Goal: Task Accomplishment & Management: Use online tool/utility

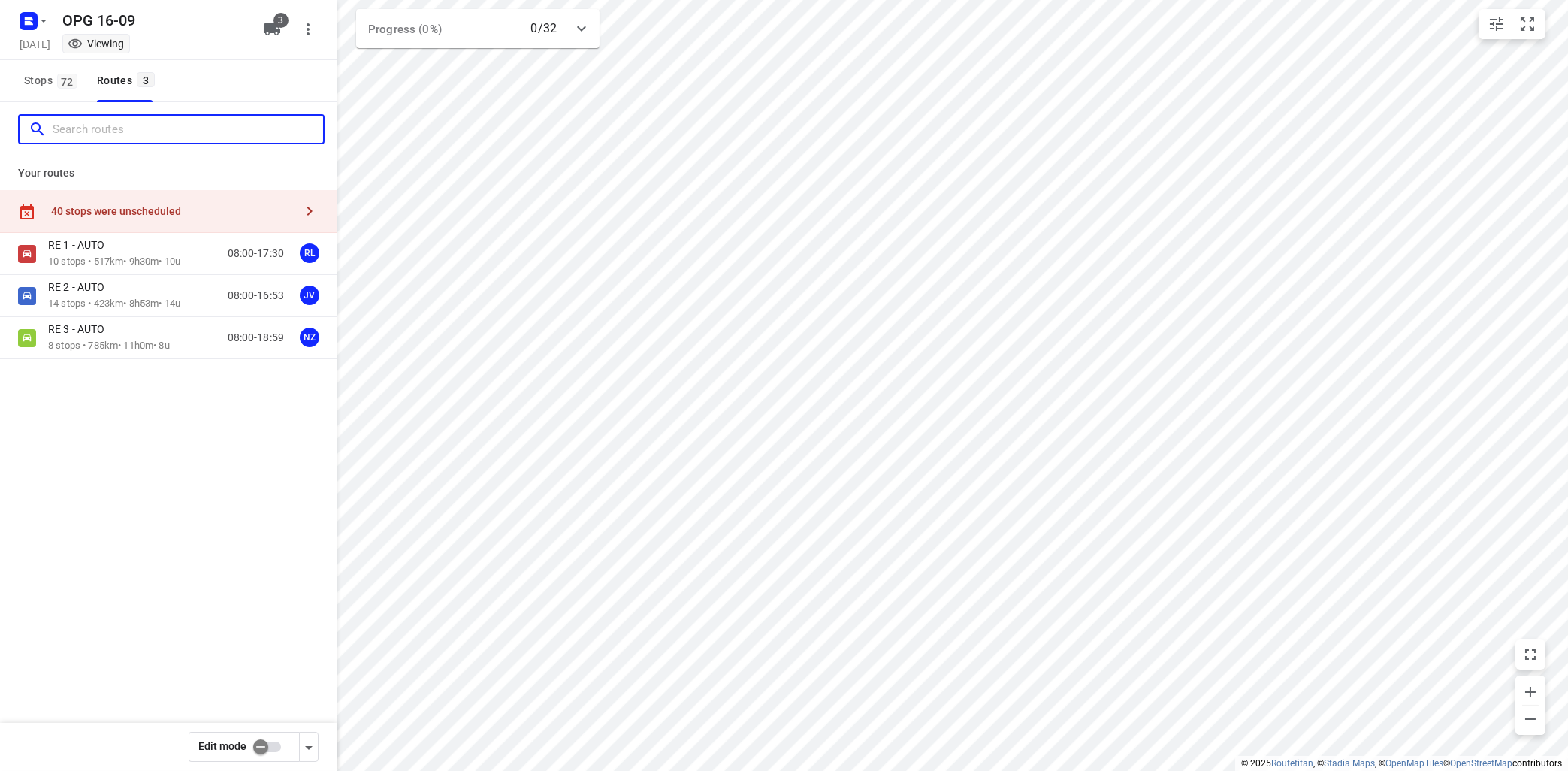
click at [74, 122] on input "Search routes" at bounding box center [188, 129] width 271 height 24
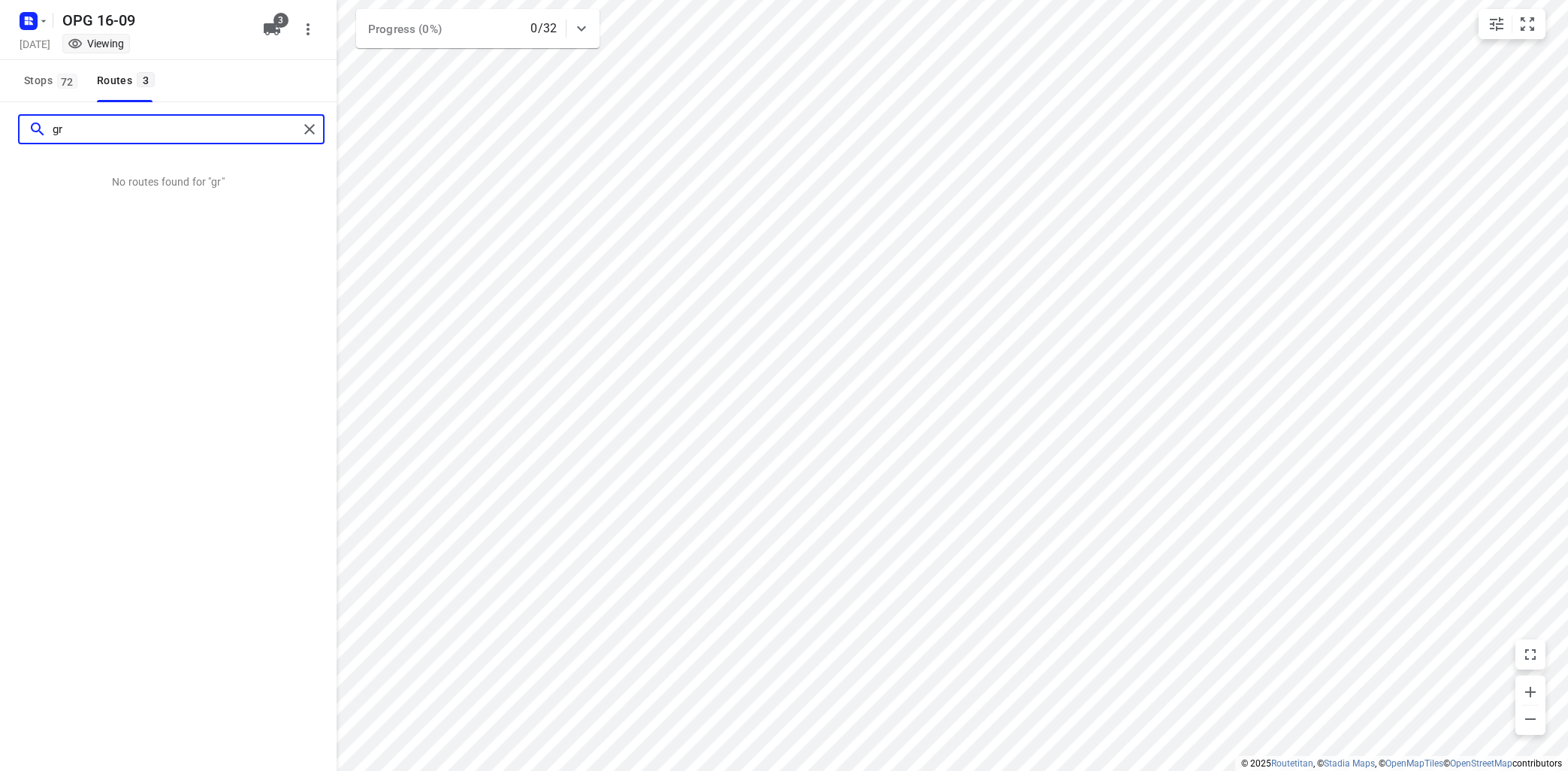
type input "g"
type input "drogerij 71"
click at [49, 82] on span "Stops 72" at bounding box center [54, 81] width 58 height 19
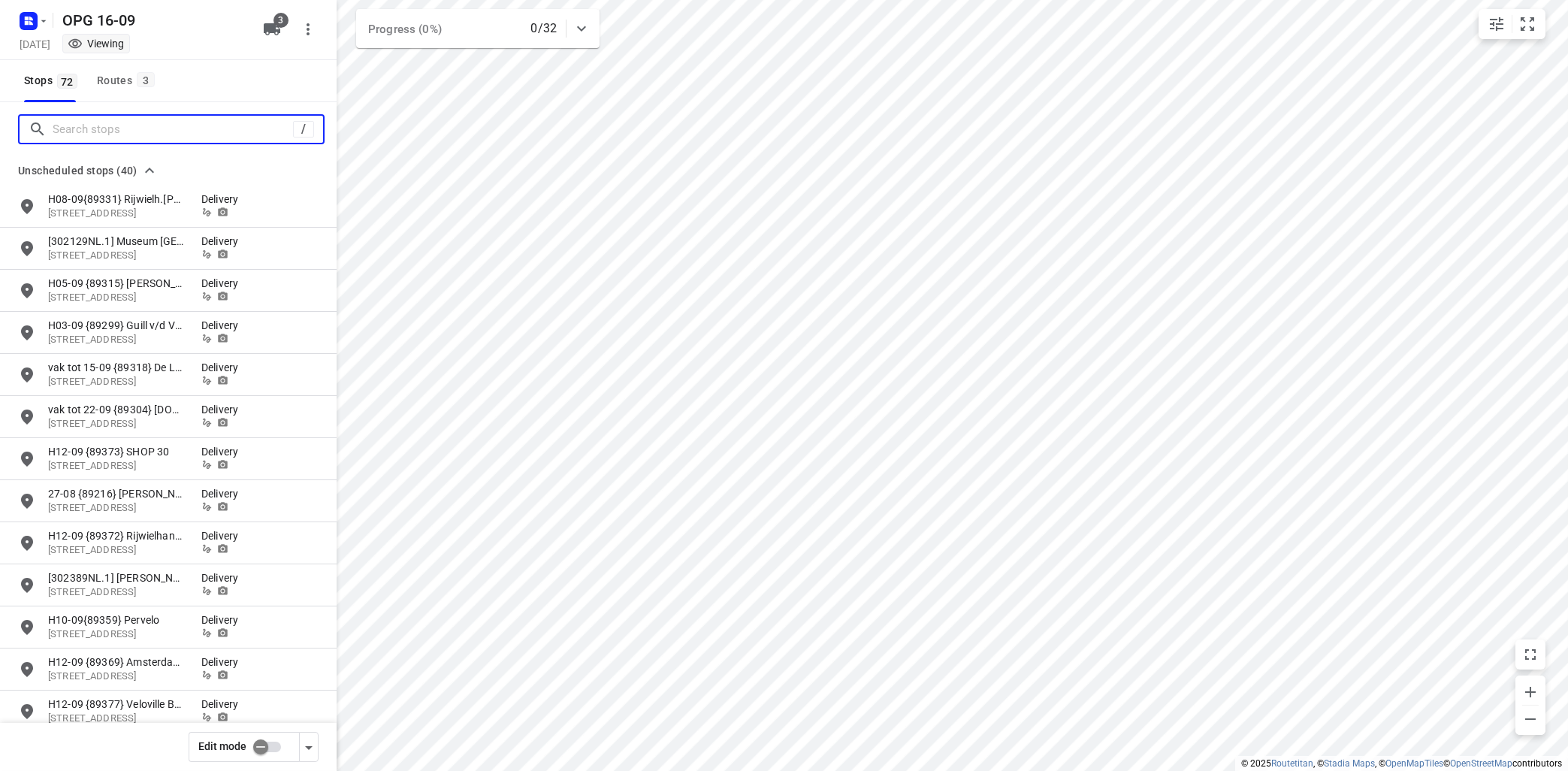
click at [71, 121] on input "Search stops" at bounding box center [173, 129] width 241 height 24
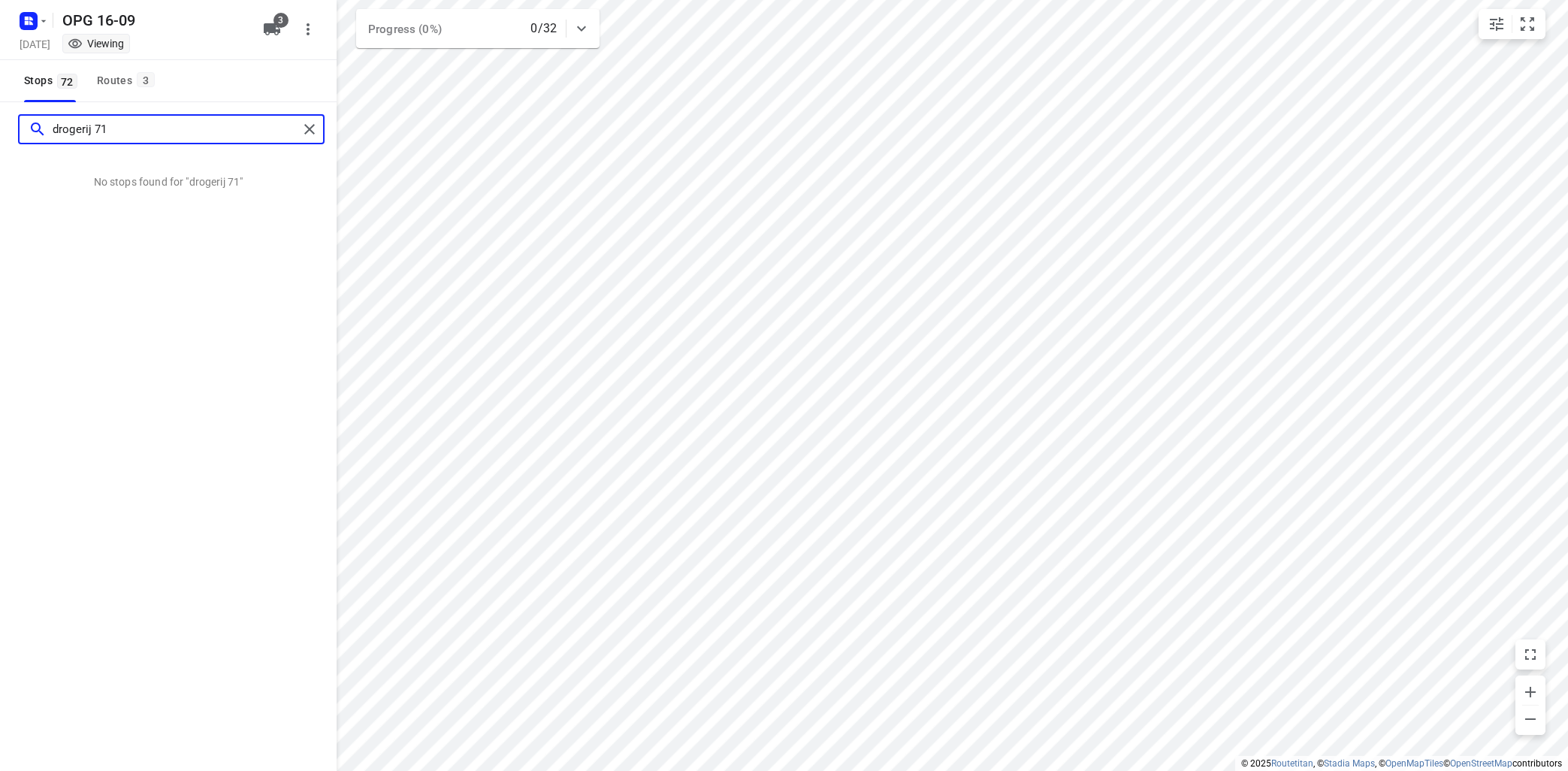
type input "drogerij 71"
click at [158, 281] on div "drogerij 71 No stops found for "drogerij 71"" at bounding box center [168, 488] width 337 height 771
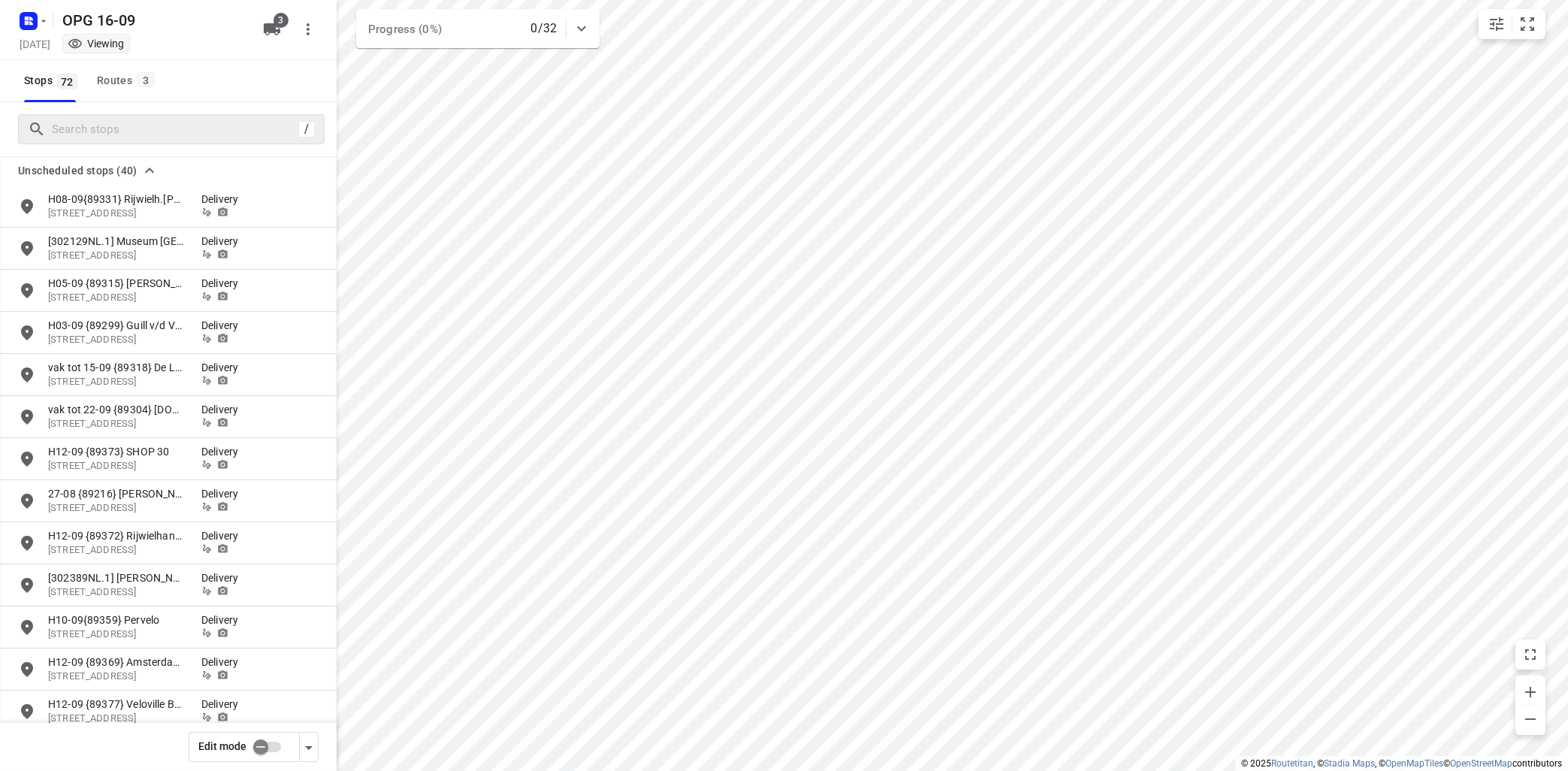
scroll to position [453, 0]
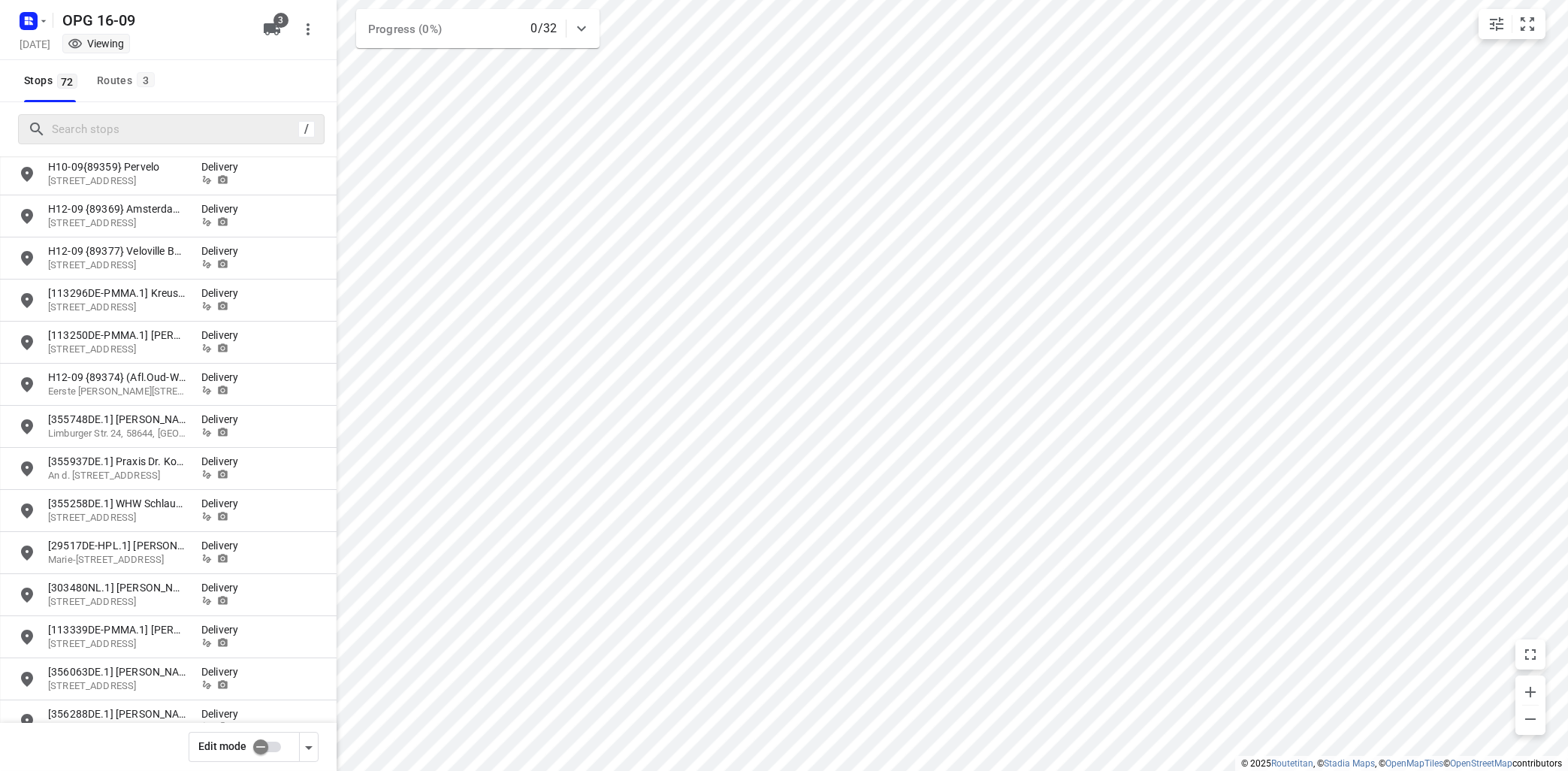
click at [271, 749] on input "checkbox" at bounding box center [261, 747] width 86 height 28
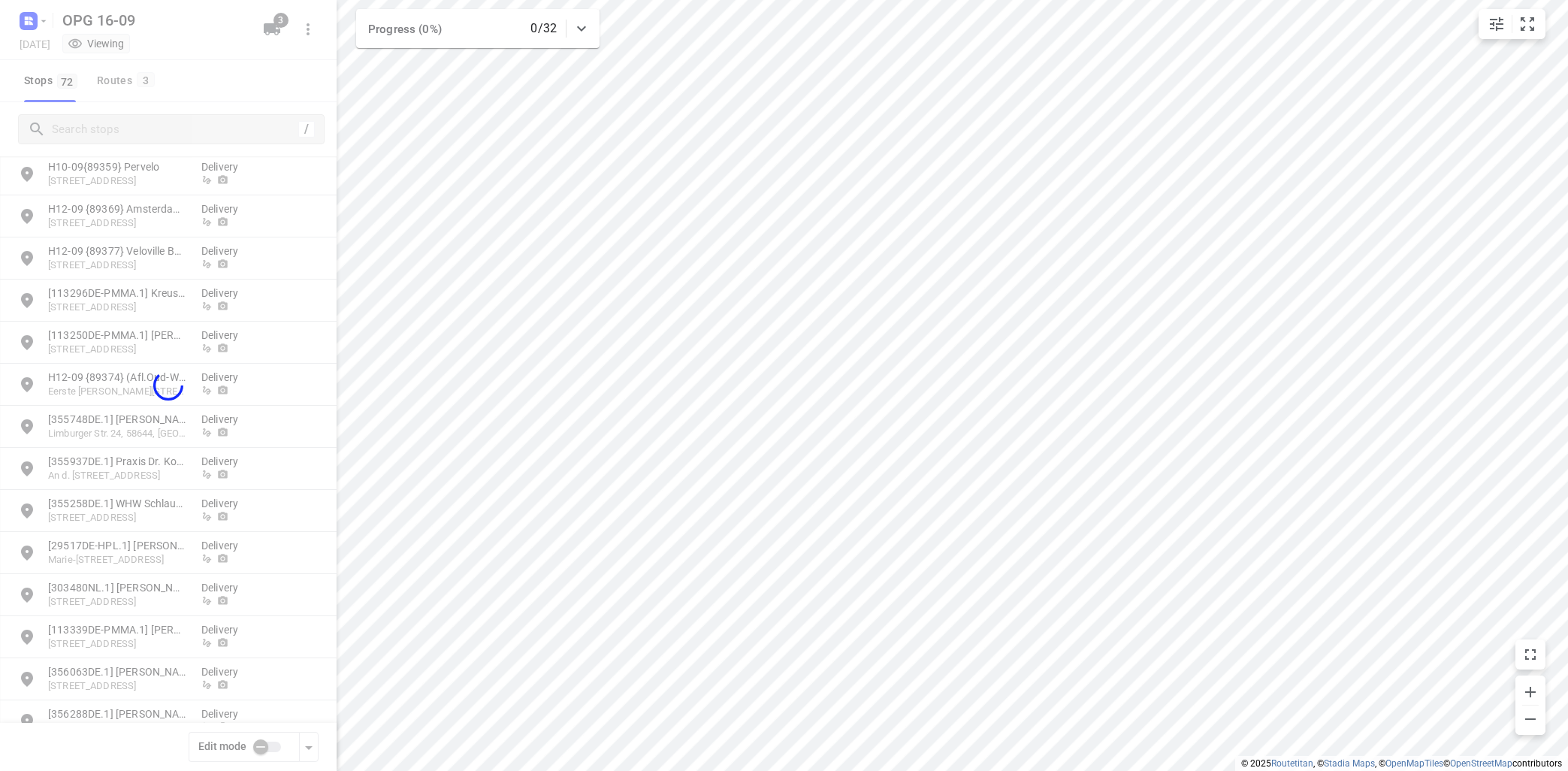
checkbox input "true"
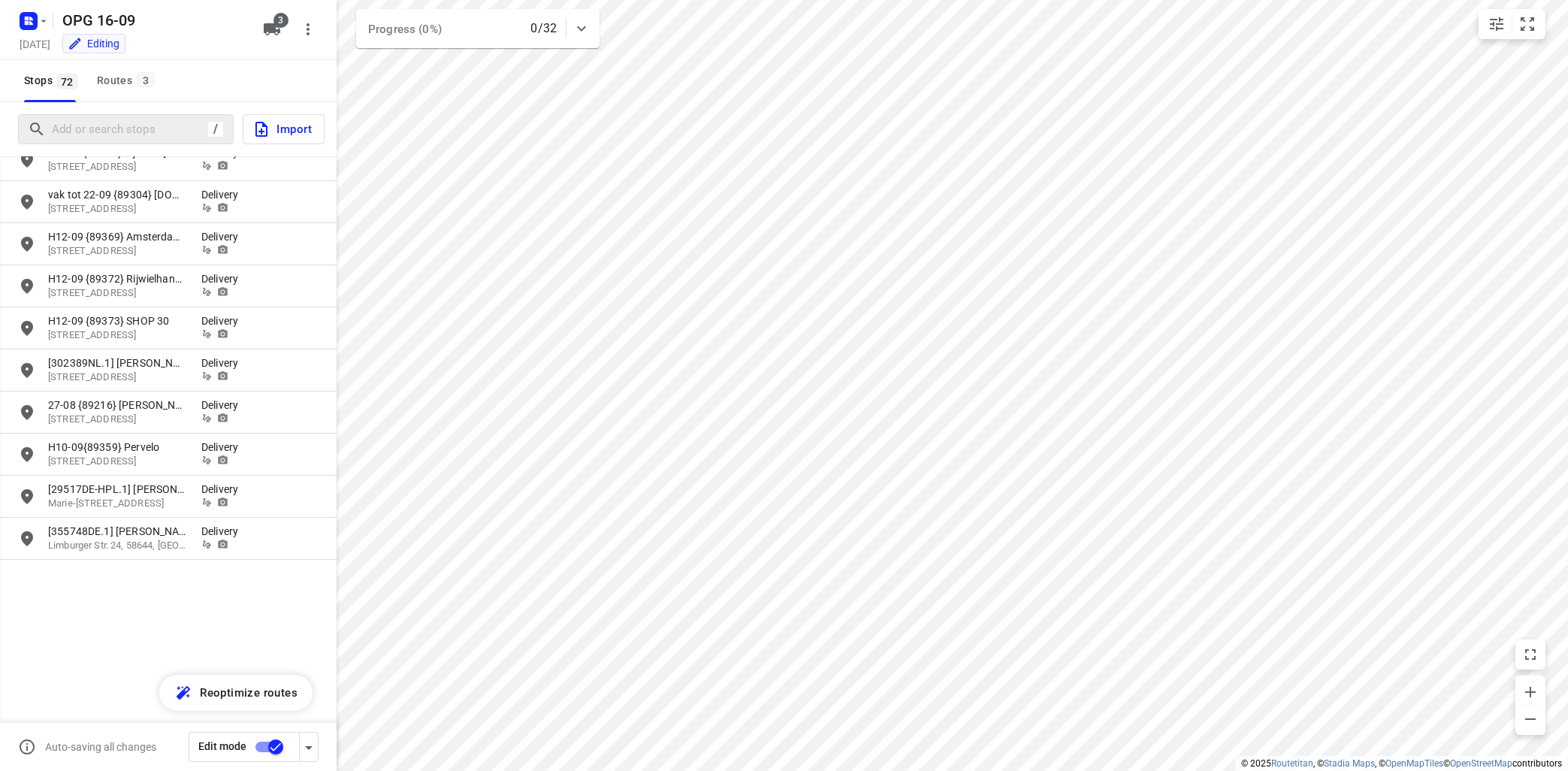
scroll to position [0, 0]
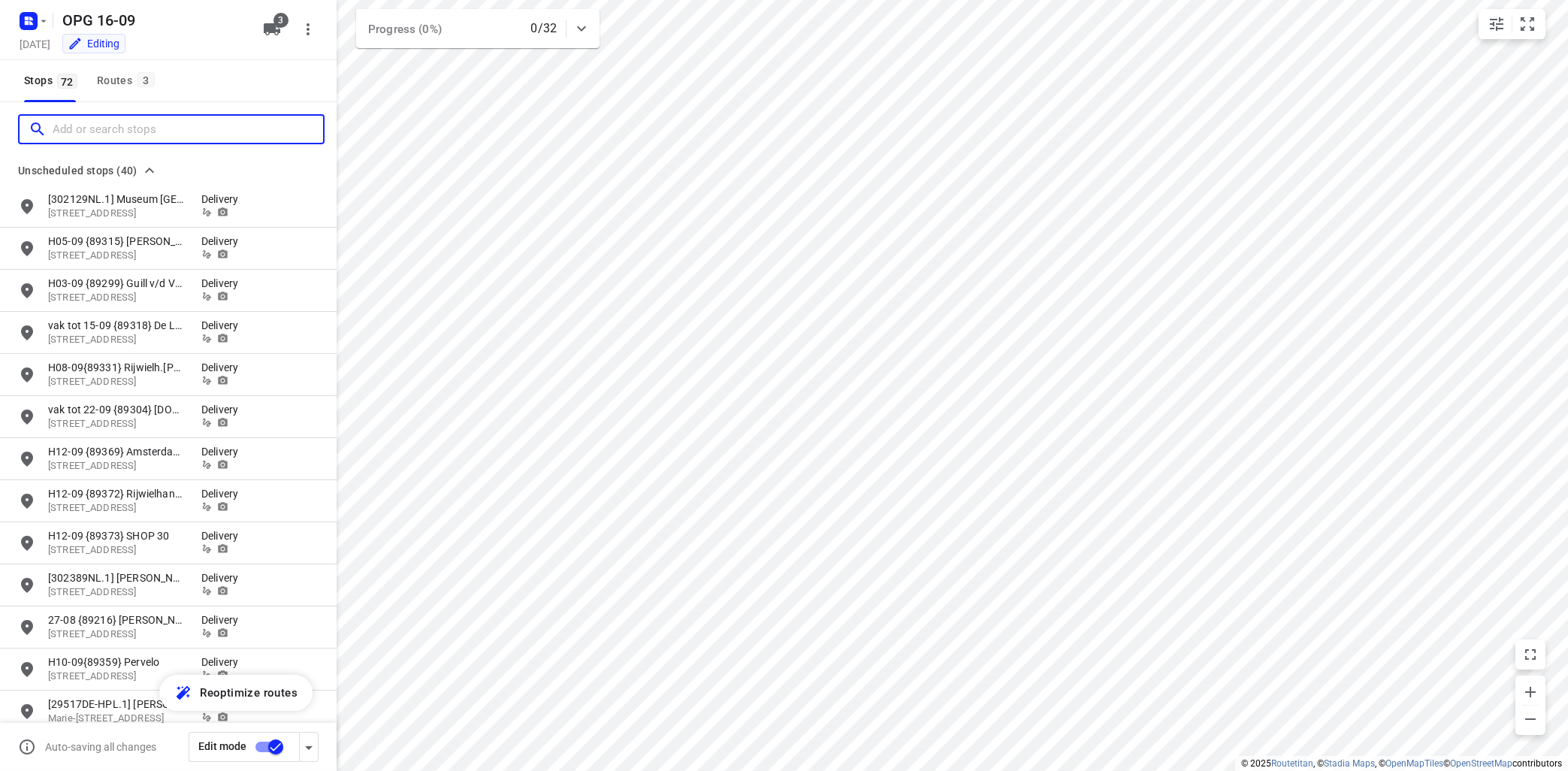
click at [79, 129] on input "Add or search stops" at bounding box center [188, 129] width 271 height 24
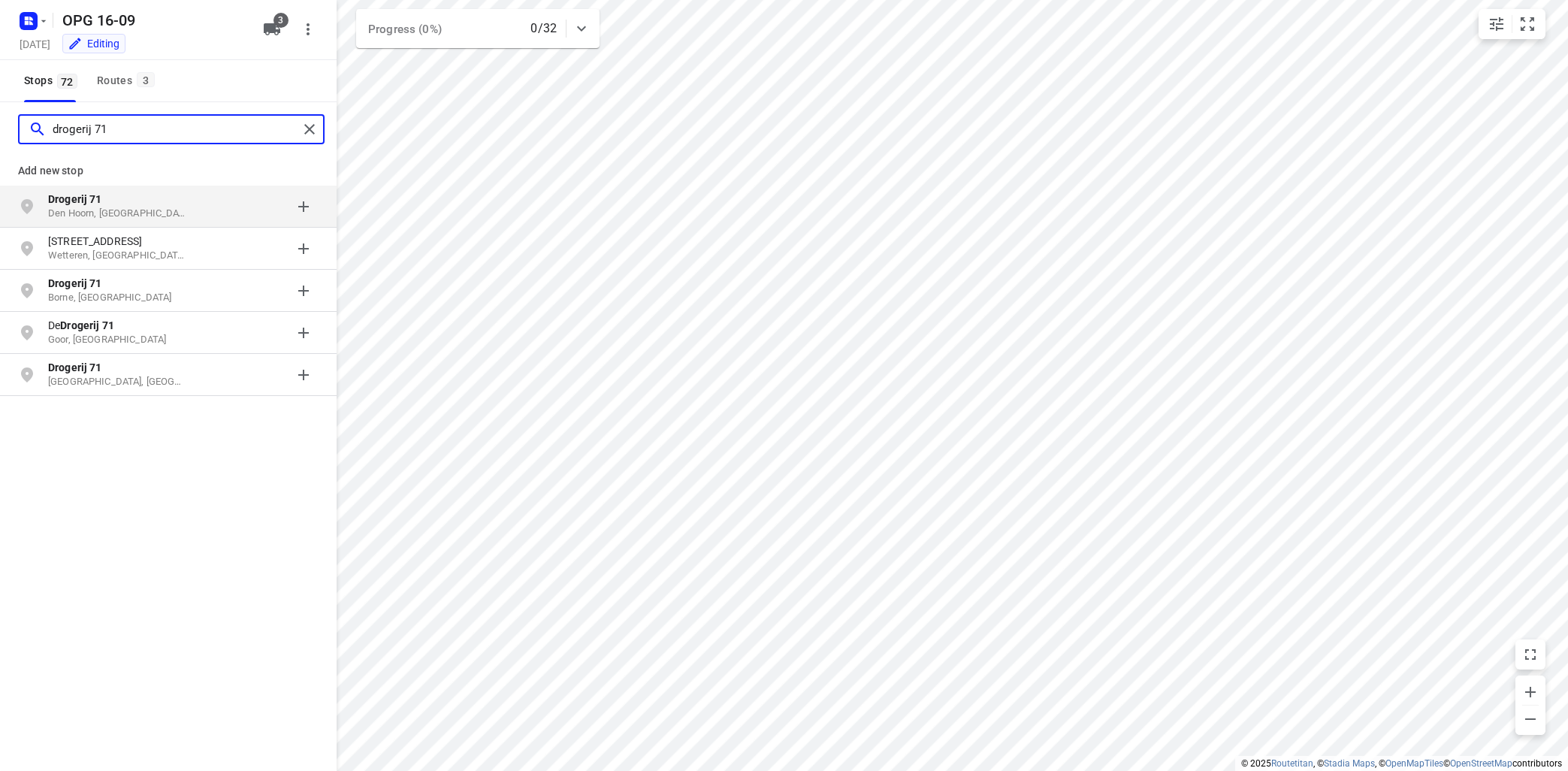
type input "drogerij 71"
click at [132, 211] on p "Den Hoorn, [GEOGRAPHIC_DATA]" at bounding box center [117, 213] width 138 height 14
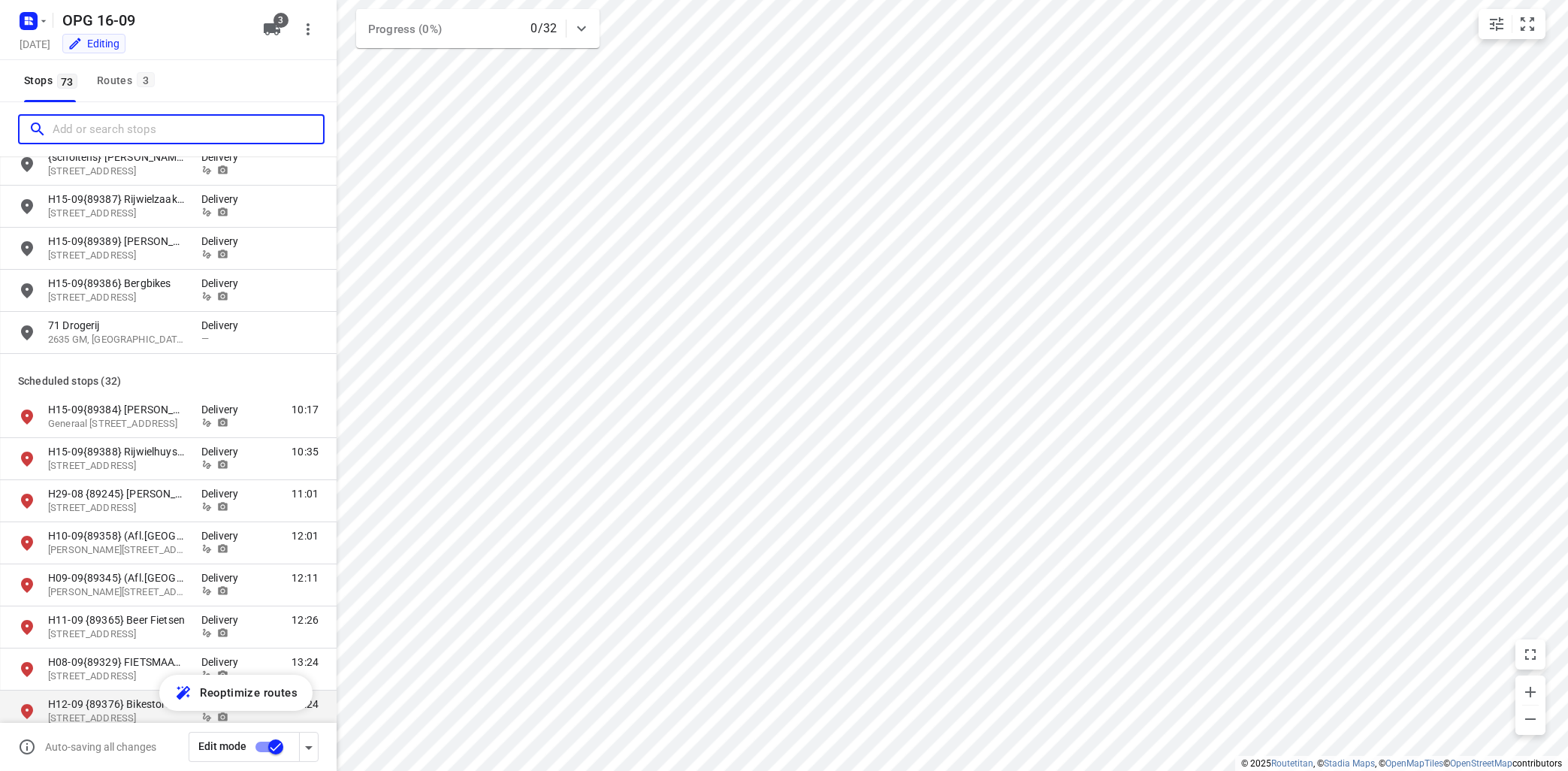
scroll to position [1449, 0]
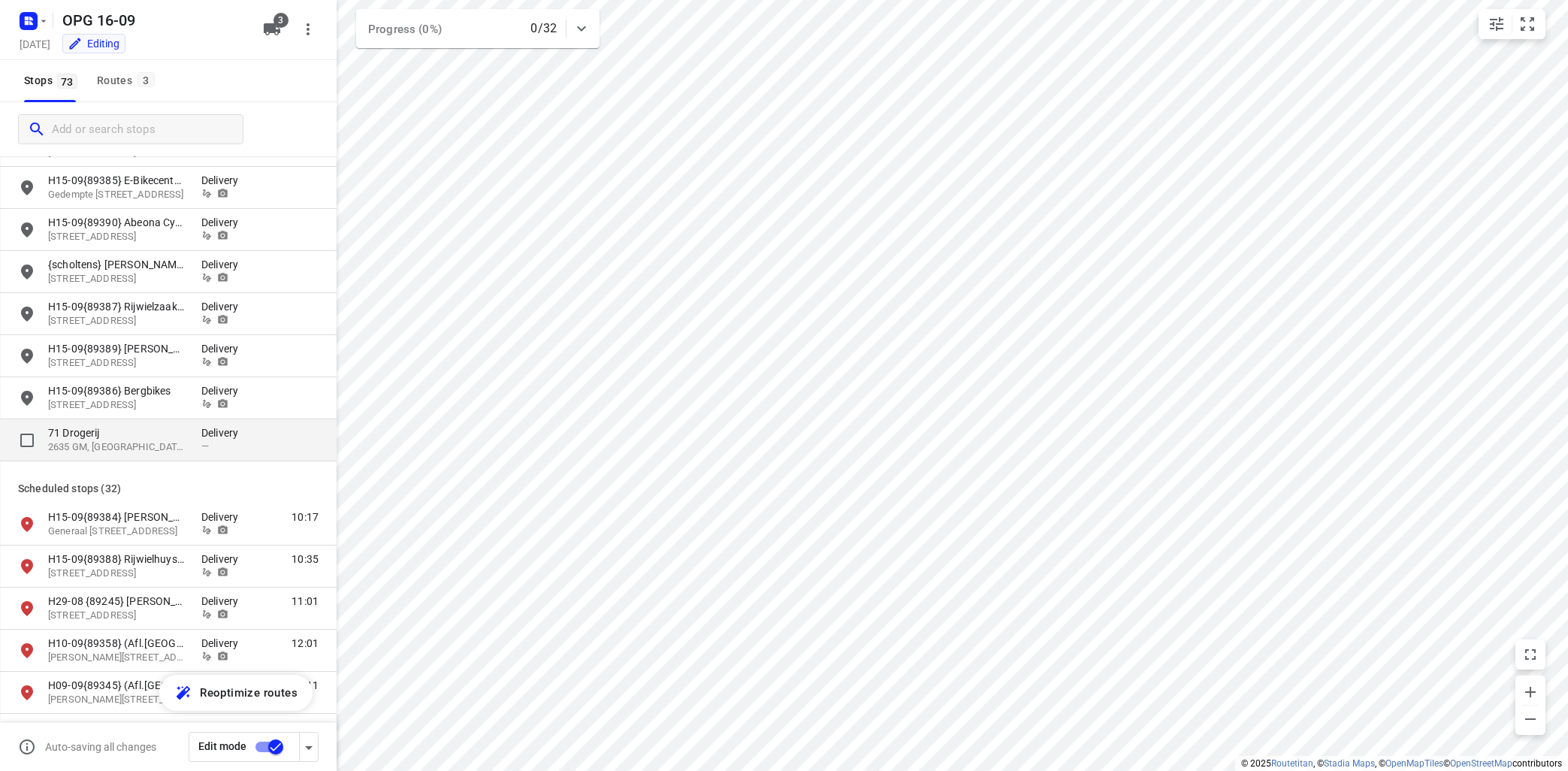
click at [114, 439] on p "71 Drogerij" at bounding box center [117, 433] width 138 height 15
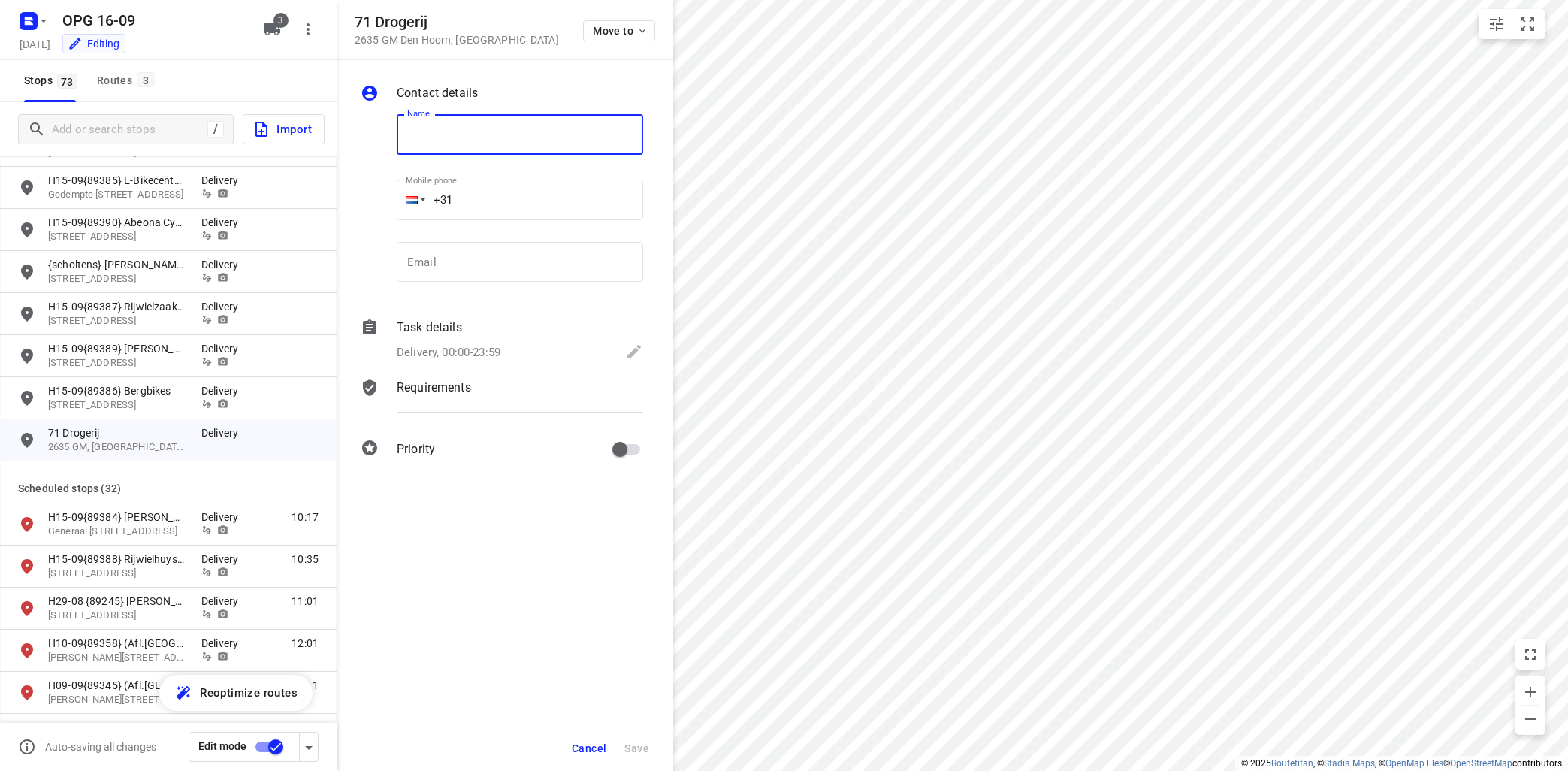
drag, startPoint x: 441, startPoint y: 134, endPoint x: 563, endPoint y: 135, distance: 122.0
click at [442, 134] on input "text" at bounding box center [520, 134] width 246 height 40
type input "e"
type input "{e-supplies} [PERSON_NAME]"
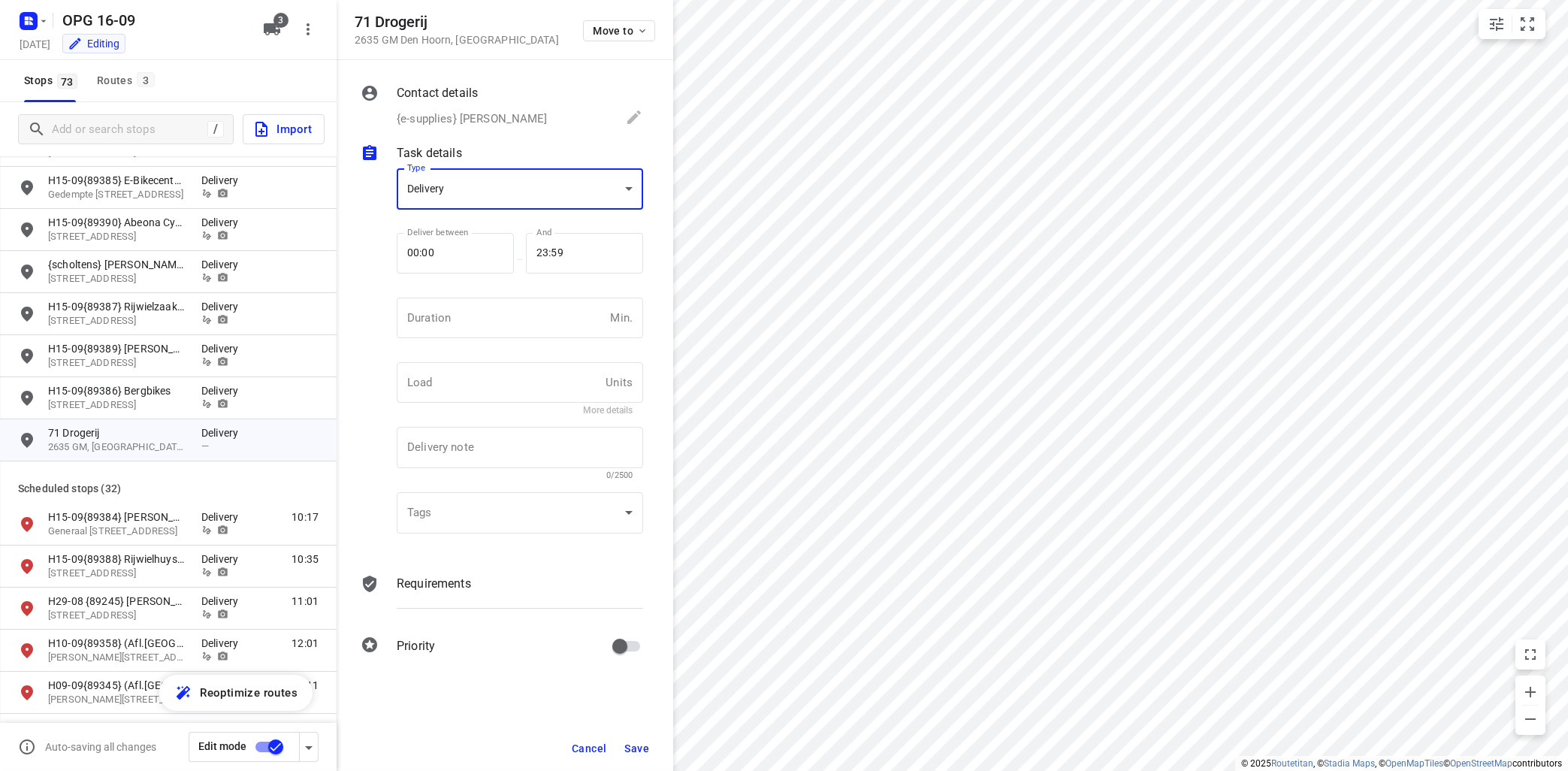
scroll to position [0, 0]
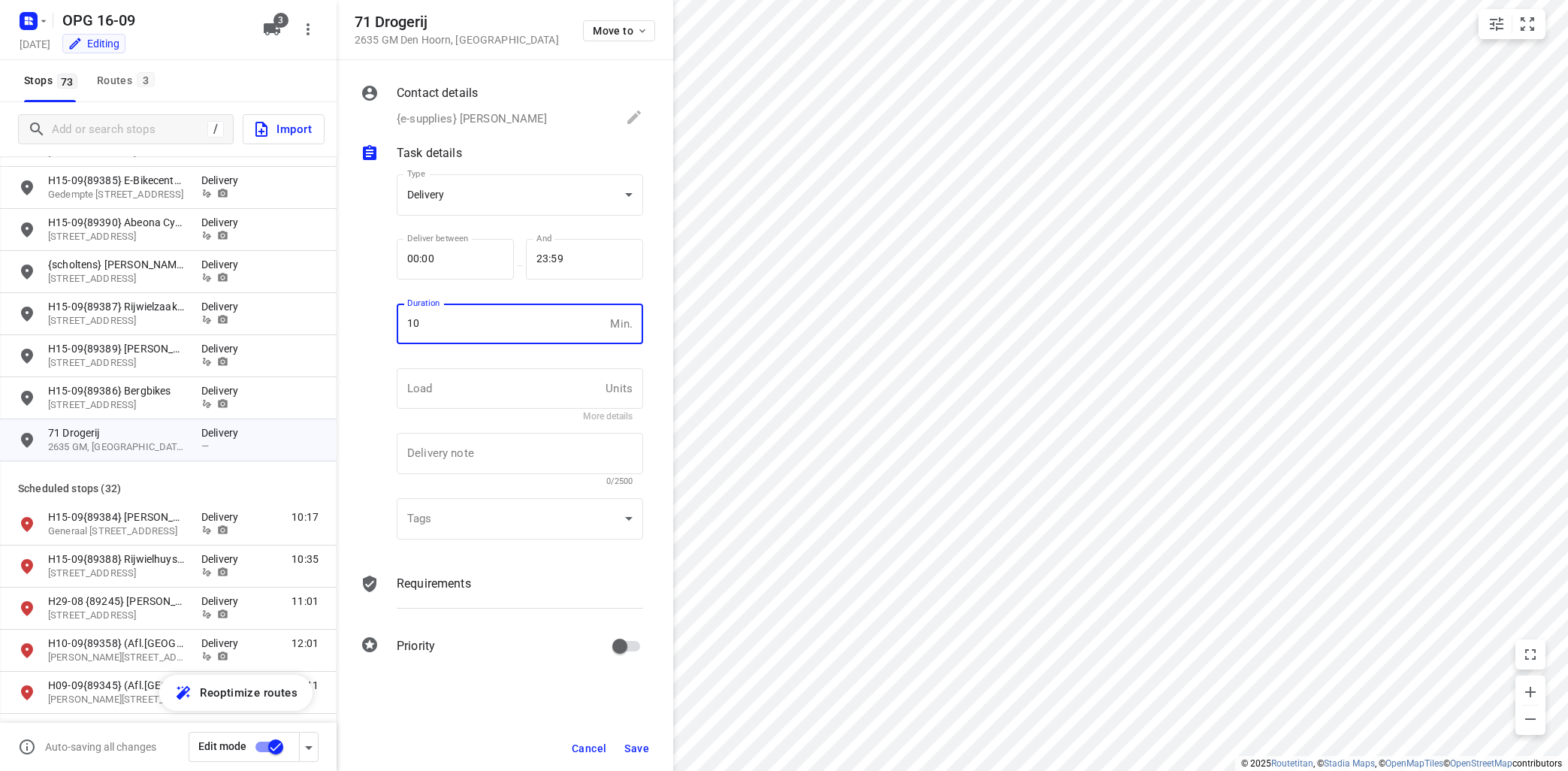
type input "10"
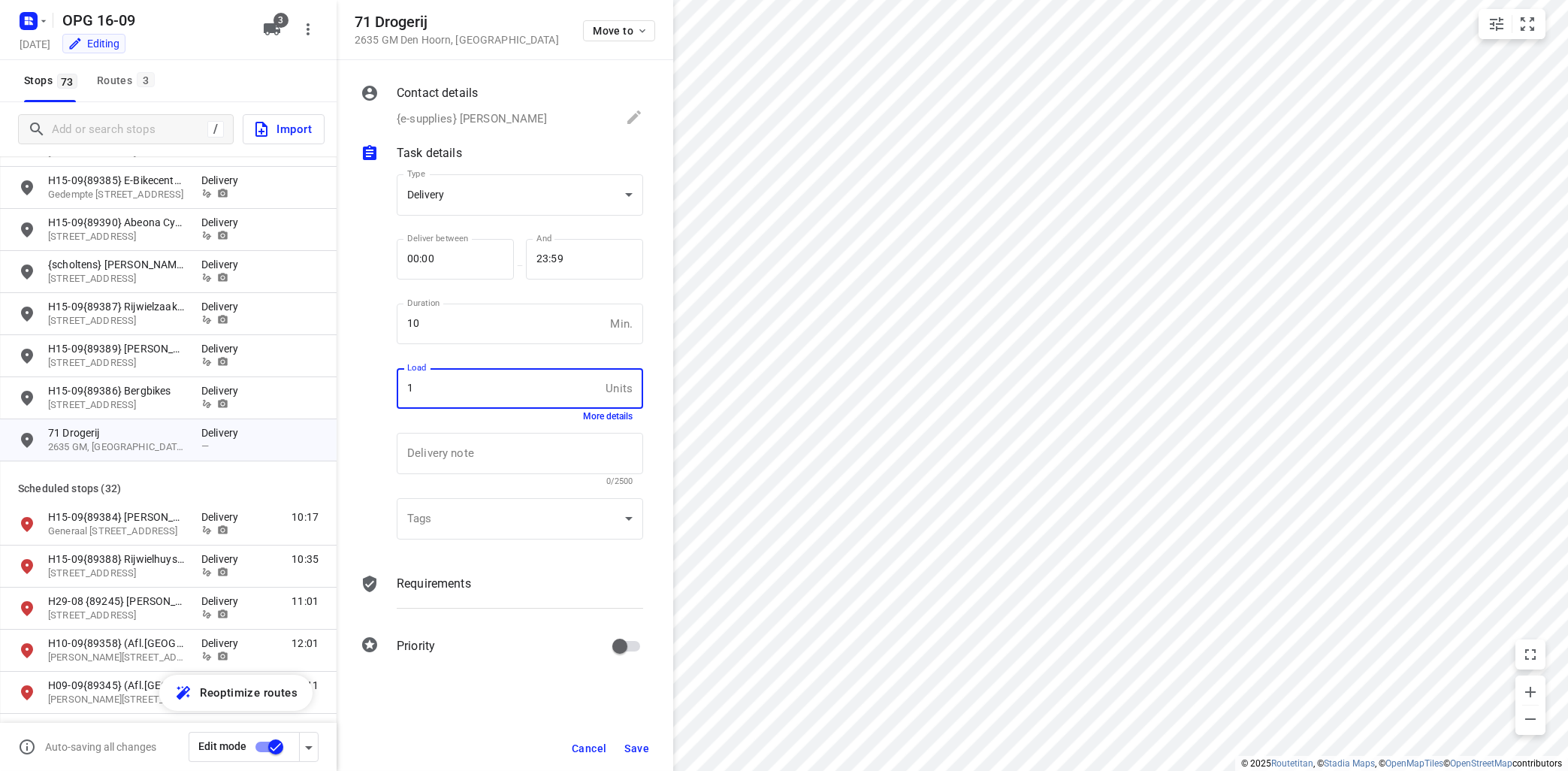
type input "1"
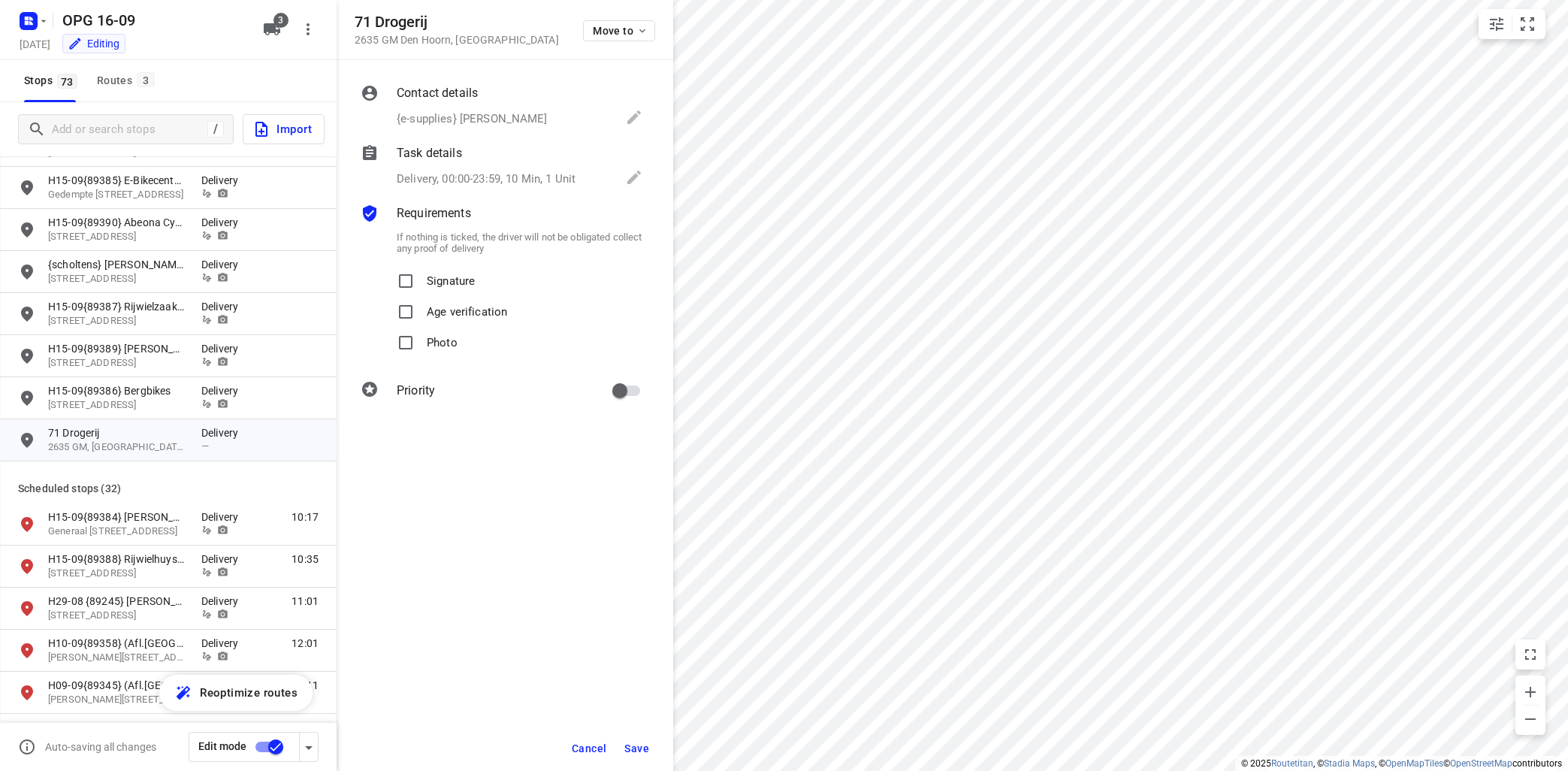
scroll to position [6, 0]
click at [390, 266] on input "Signature" at bounding box center [405, 281] width 30 height 30
checkbox input "true"
click at [390, 327] on input "Photo" at bounding box center [405, 342] width 30 height 30
checkbox input "true"
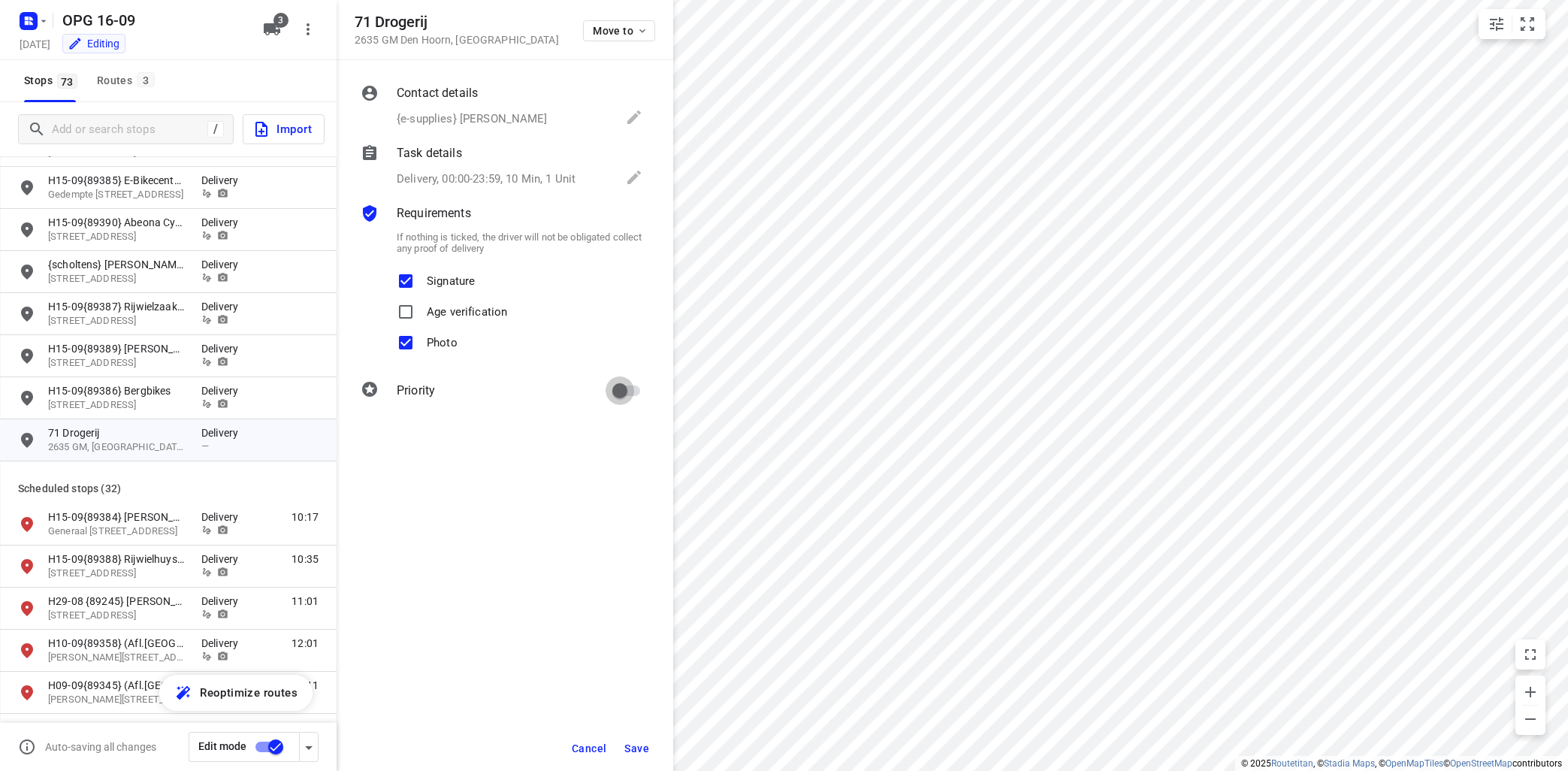
click at [653, 739] on button "Save" at bounding box center [637, 747] width 37 height 27
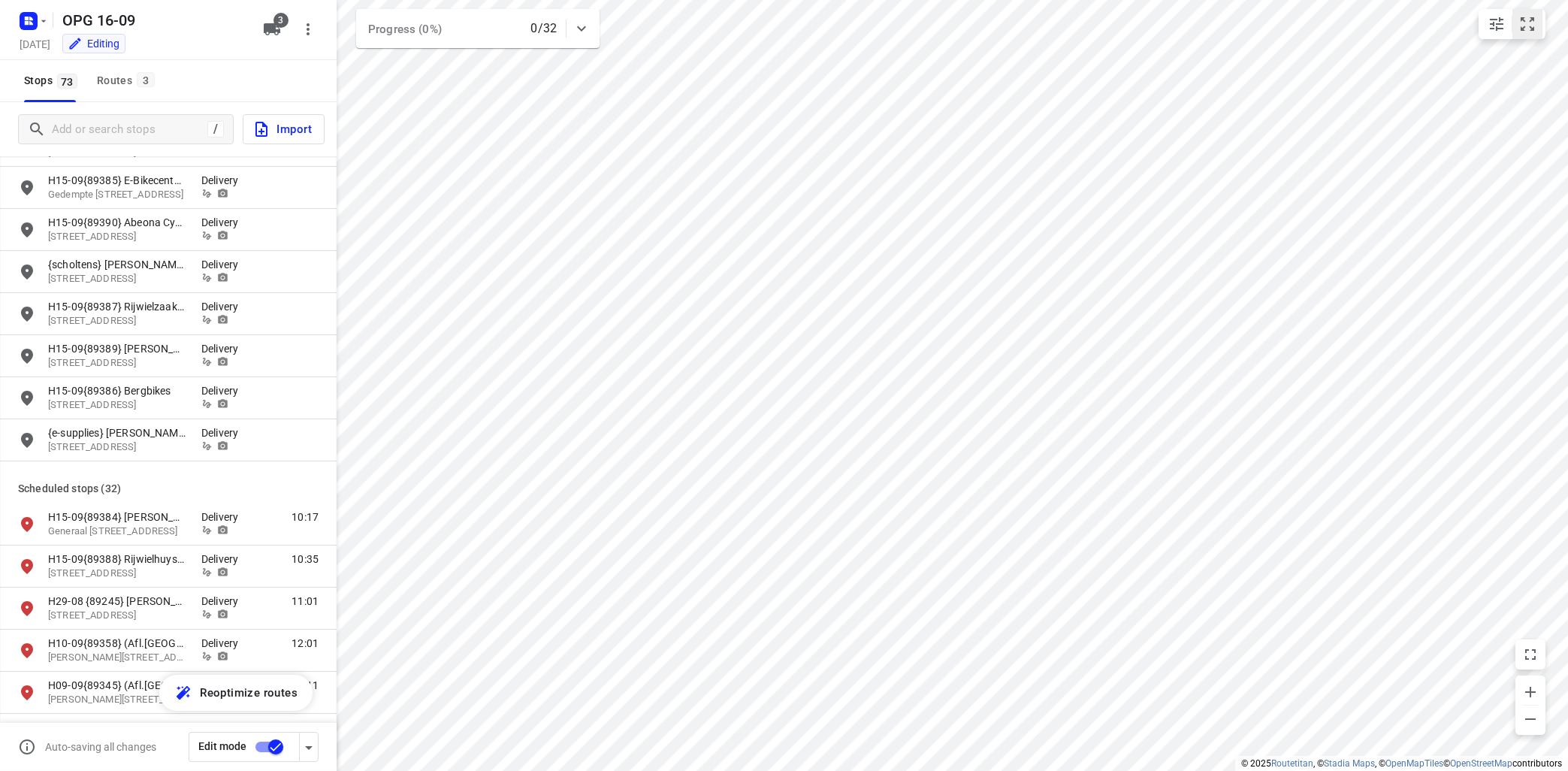
click at [1528, 30] on icon "small contained button group" at bounding box center [1528, 24] width 18 height 18
click at [134, 80] on div "Routes 3" at bounding box center [128, 81] width 62 height 19
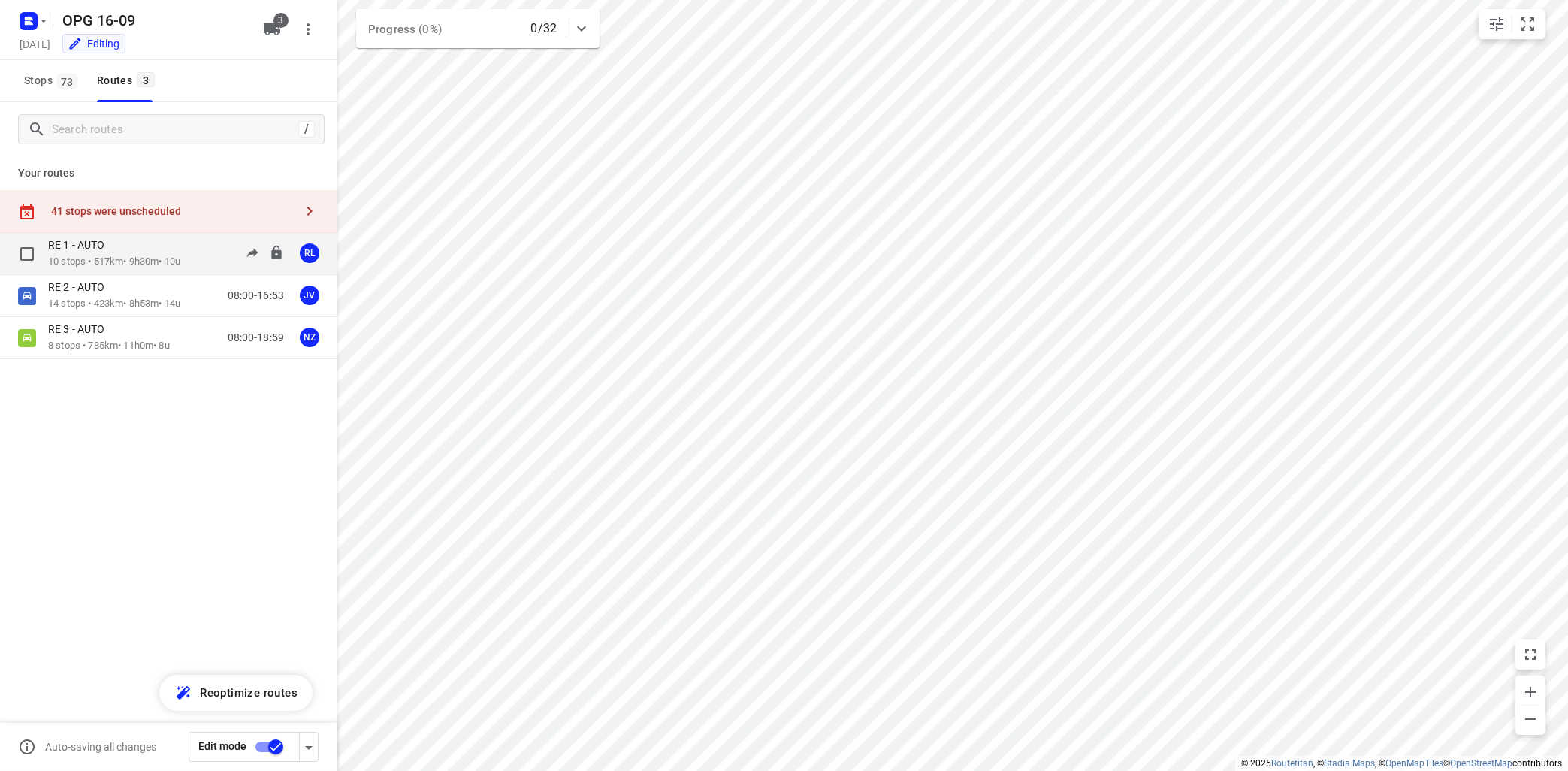
click at [122, 249] on div "RE 1 - AUTO" at bounding box center [114, 246] width 133 height 17
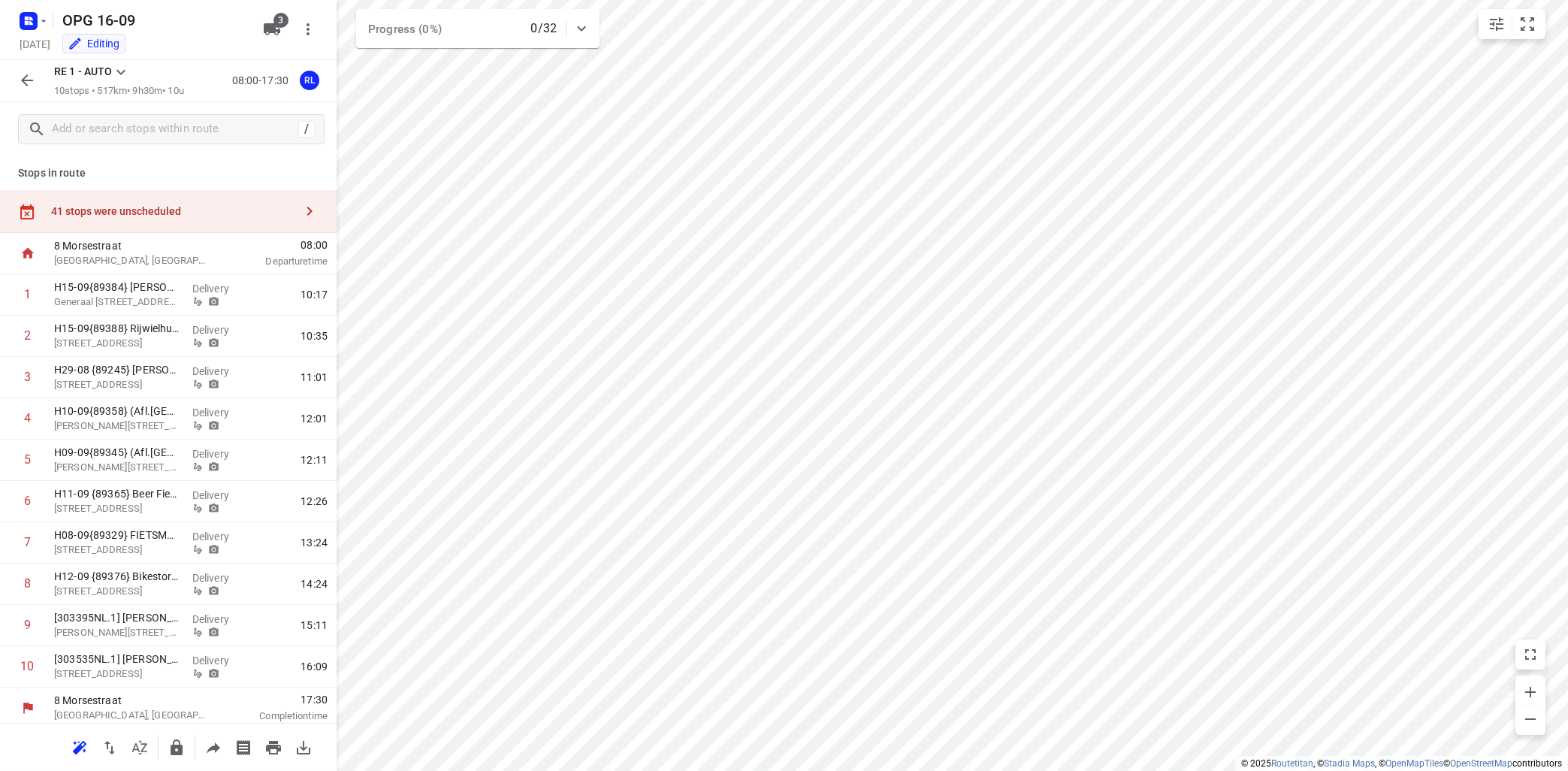
click at [311, 212] on icon "button" at bounding box center [310, 212] width 6 height 9
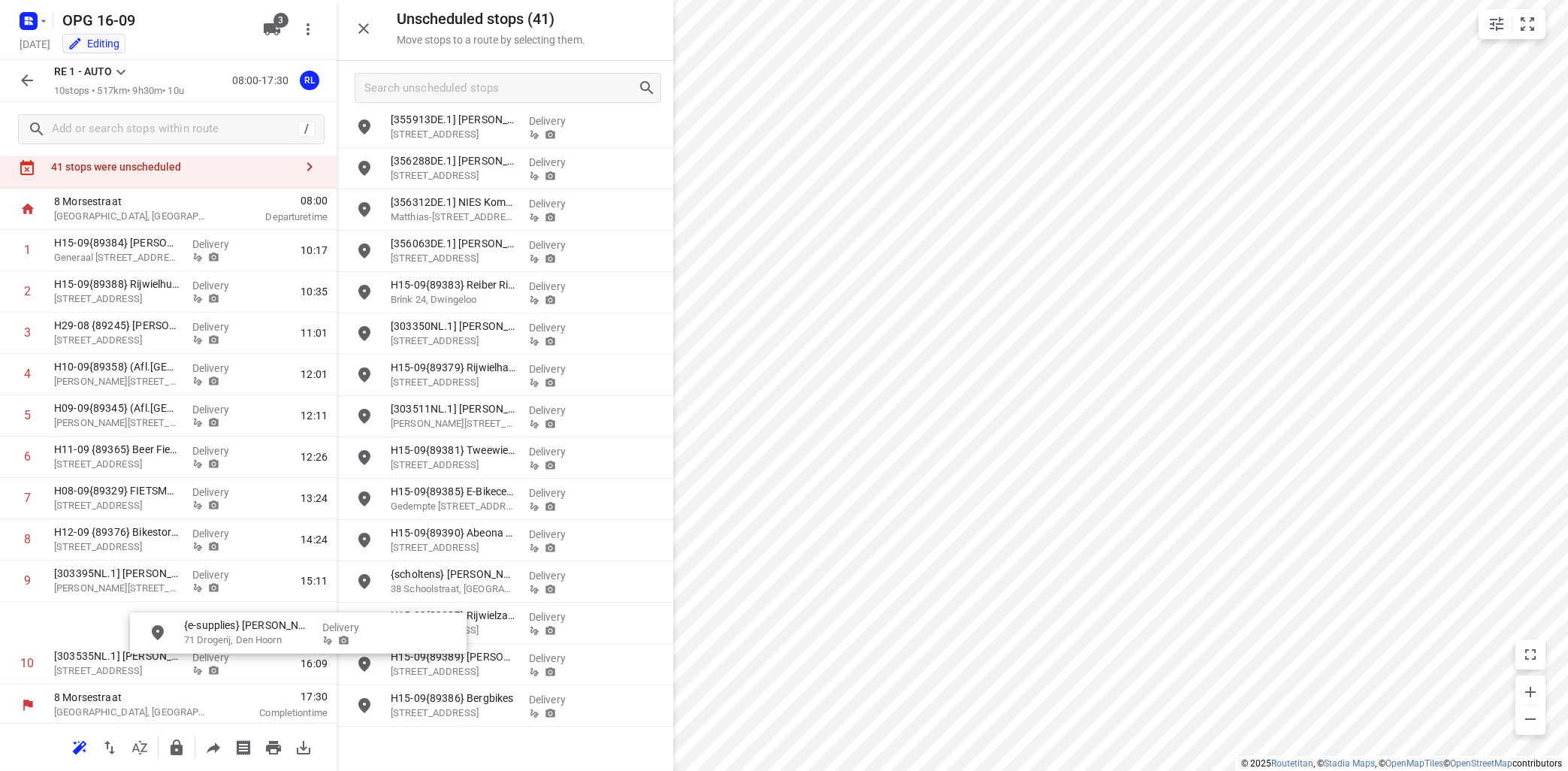
scroll to position [47, 0]
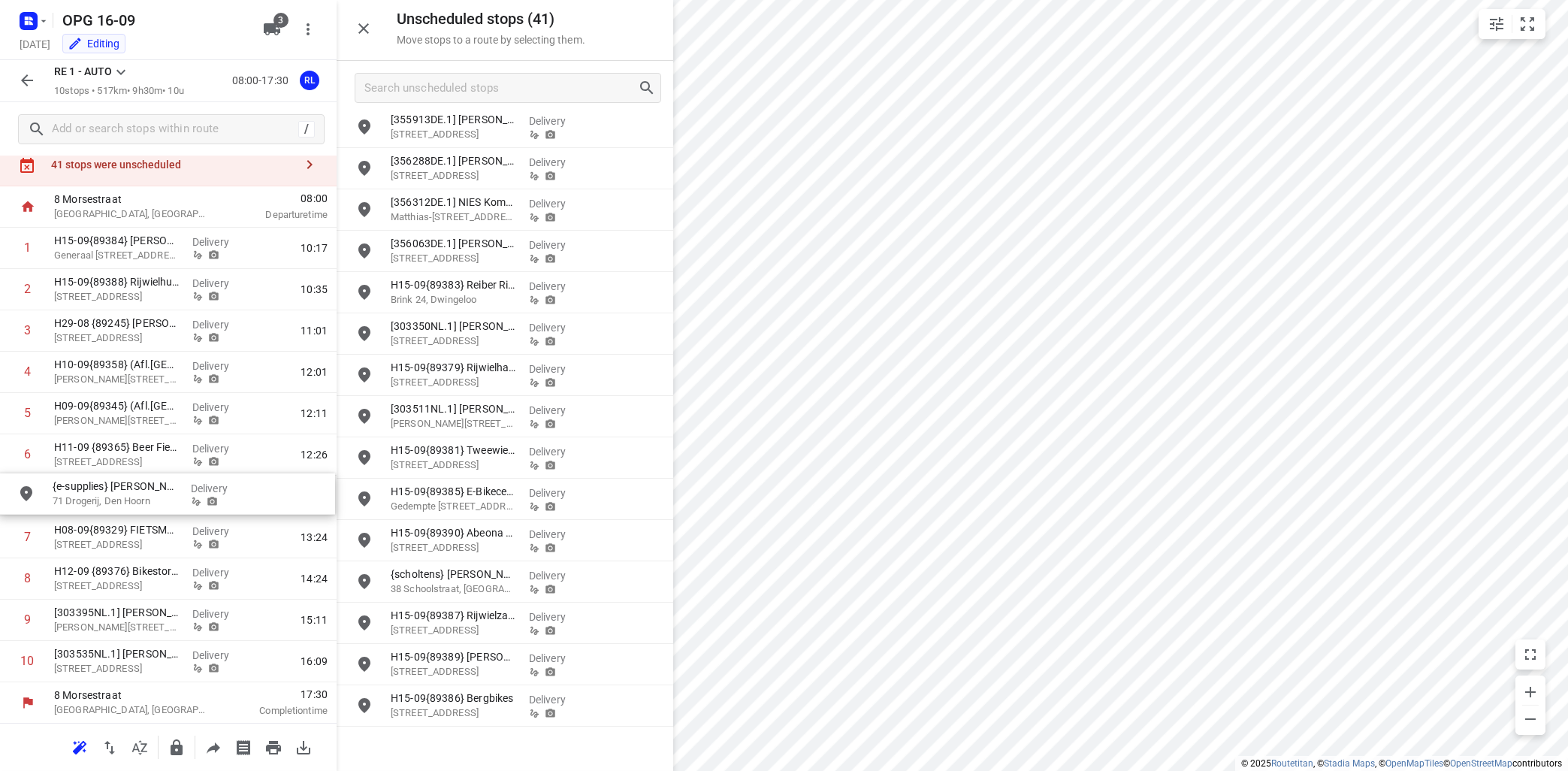
drag, startPoint x: 451, startPoint y: 749, endPoint x: 99, endPoint y: 494, distance: 434.7
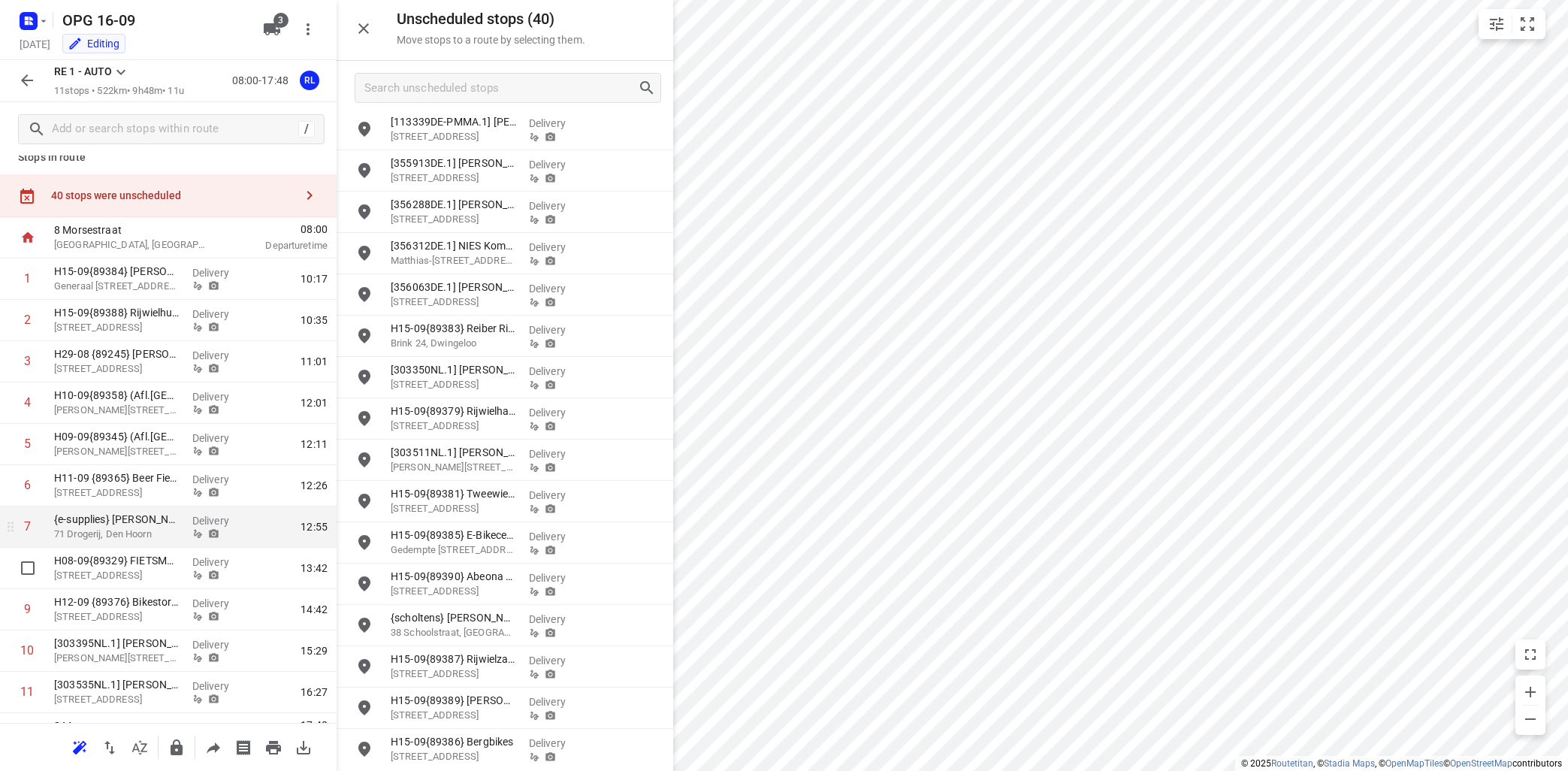
scroll to position [0, 0]
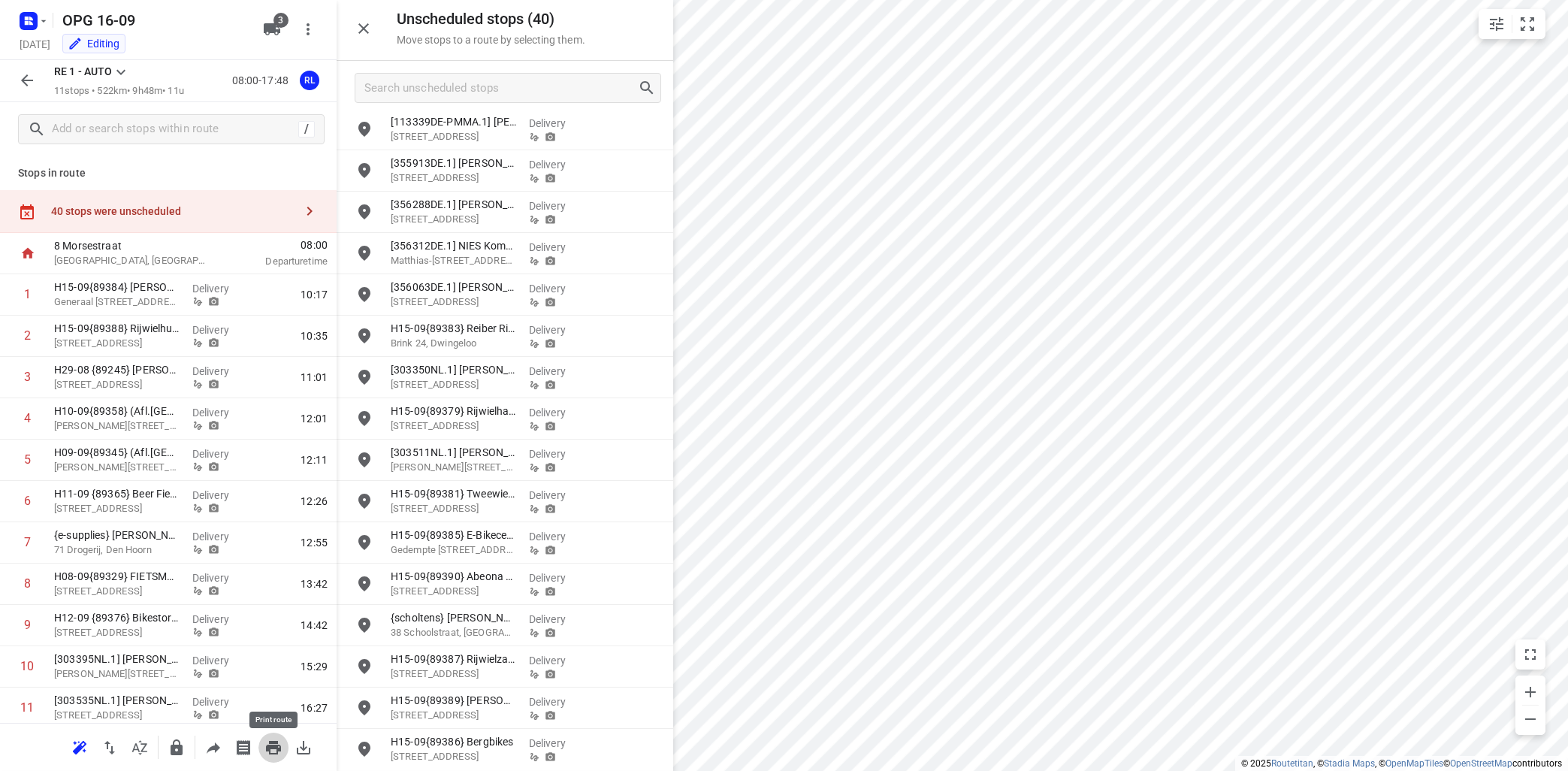
click at [277, 739] on icon "button" at bounding box center [273, 747] width 18 height 18
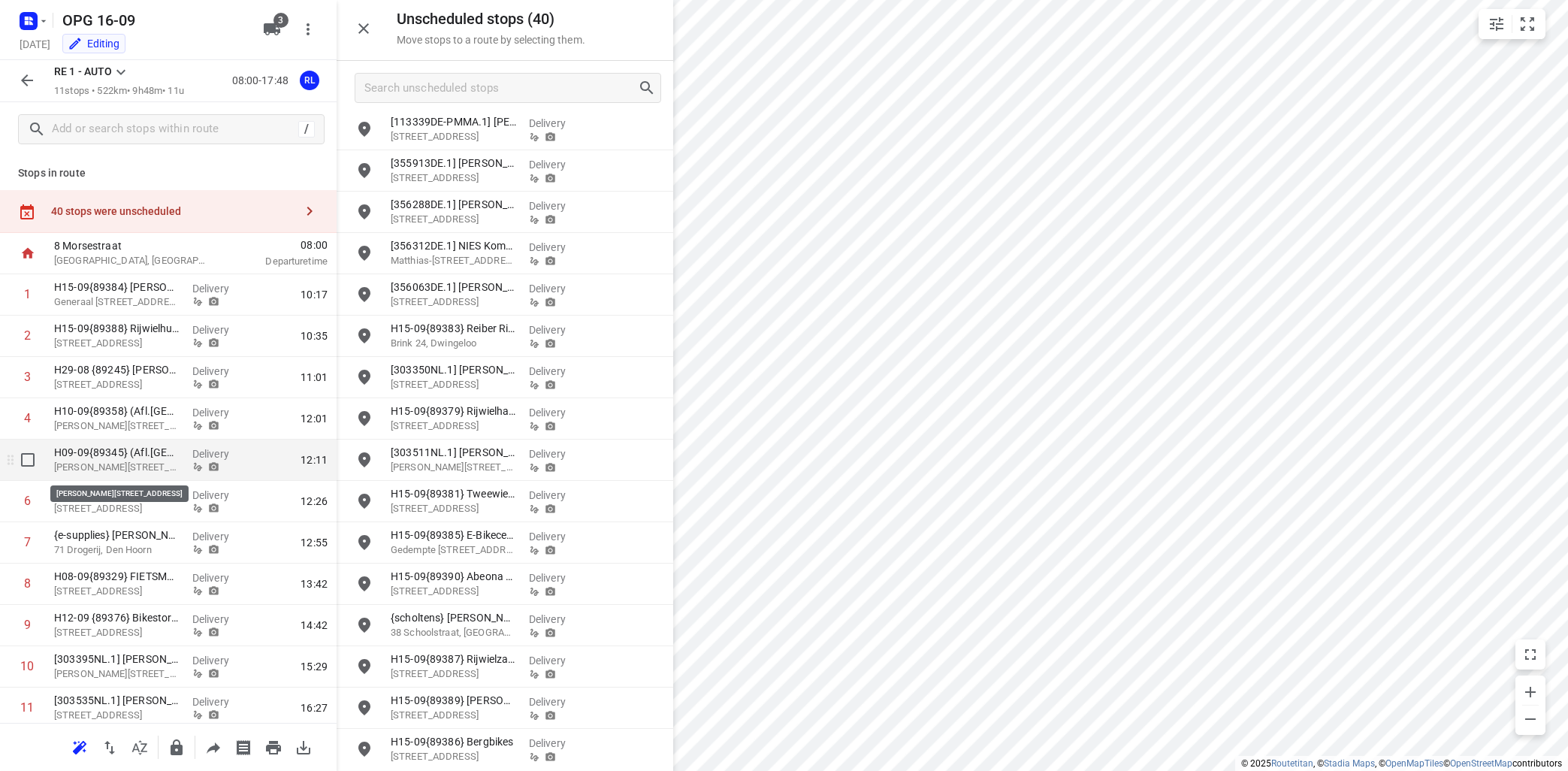
scroll to position [47, 0]
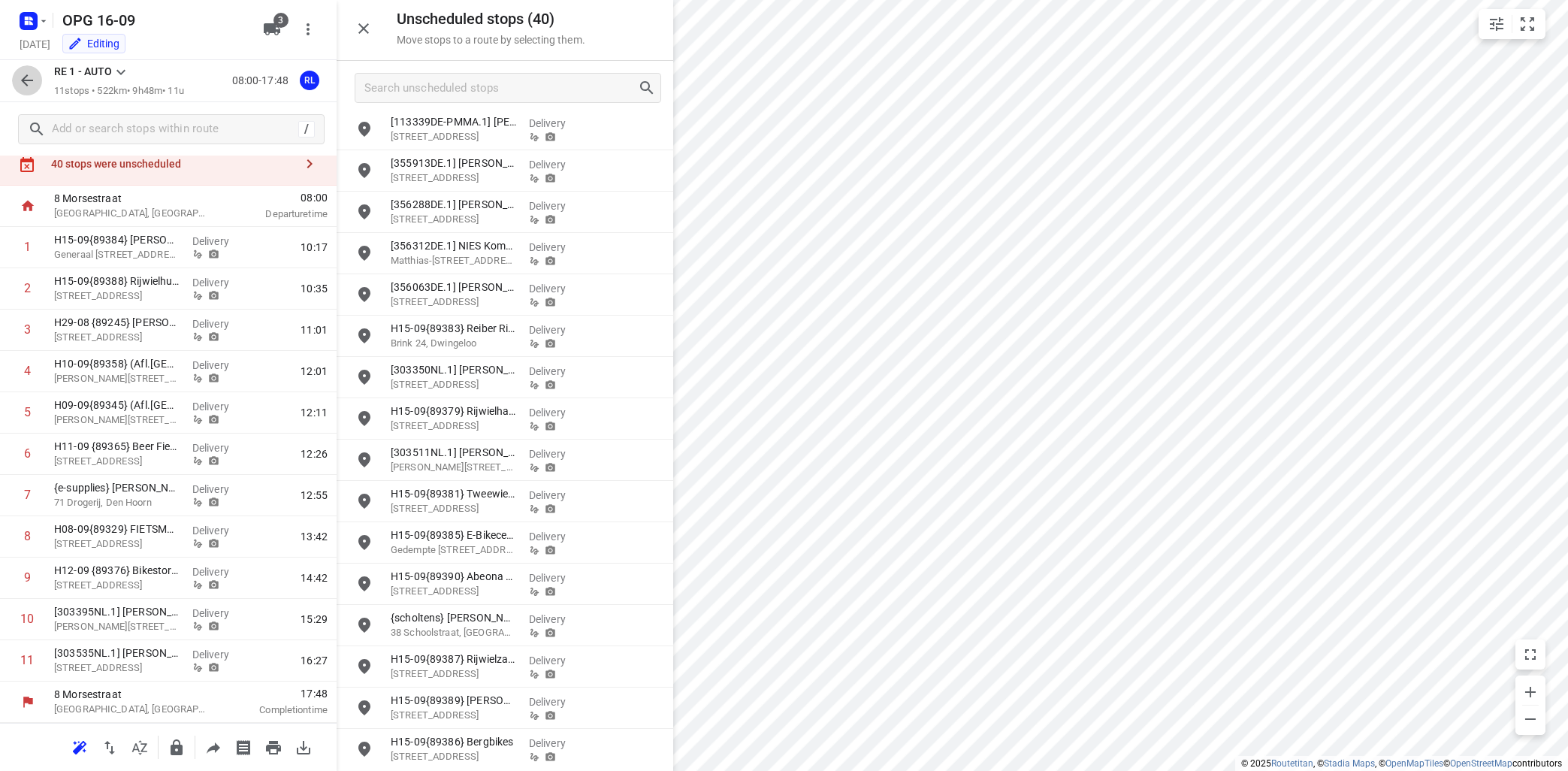
click at [21, 78] on icon "button" at bounding box center [26, 80] width 18 height 18
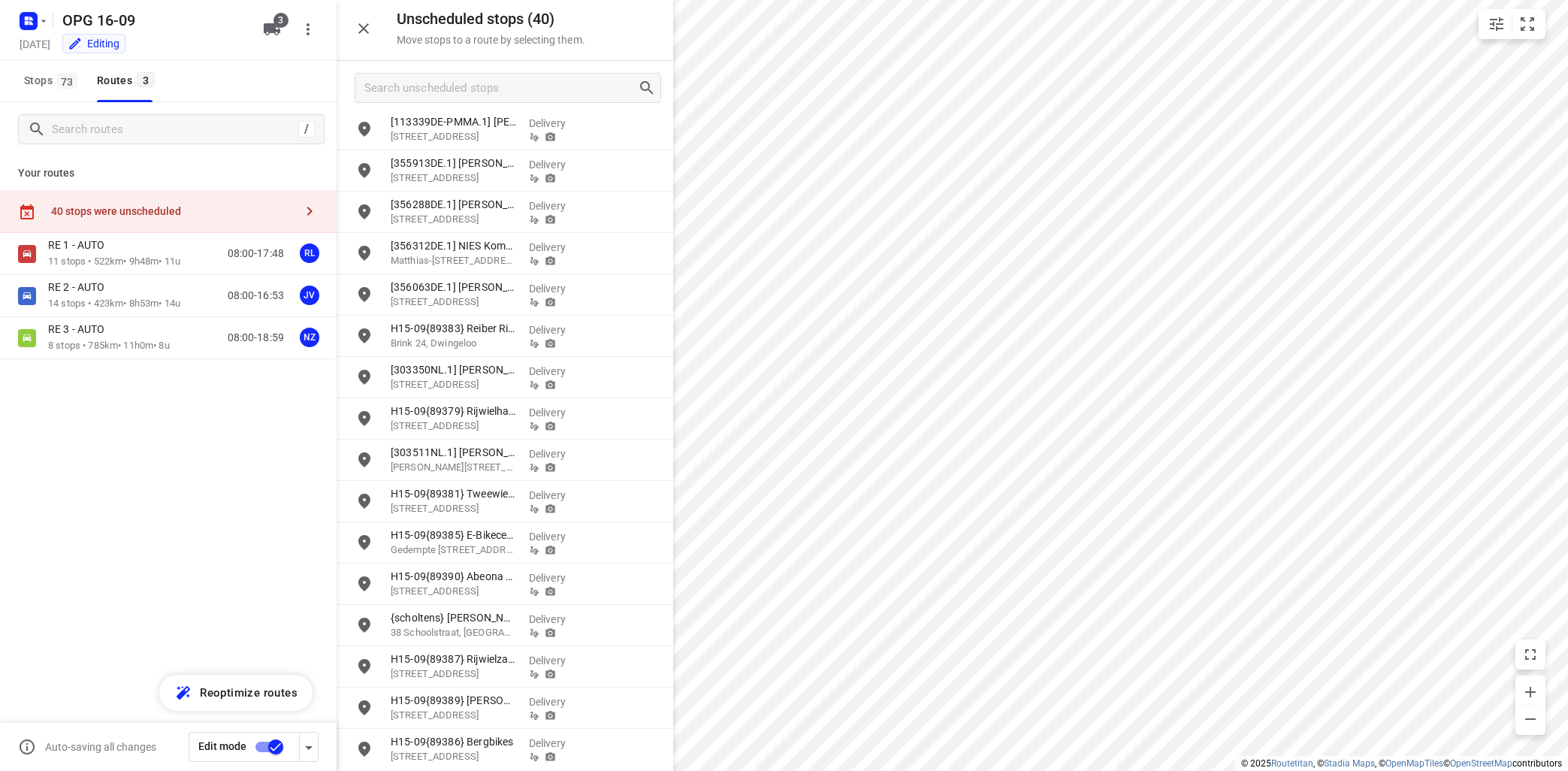
click at [256, 744] on input "checkbox" at bounding box center [276, 747] width 86 height 28
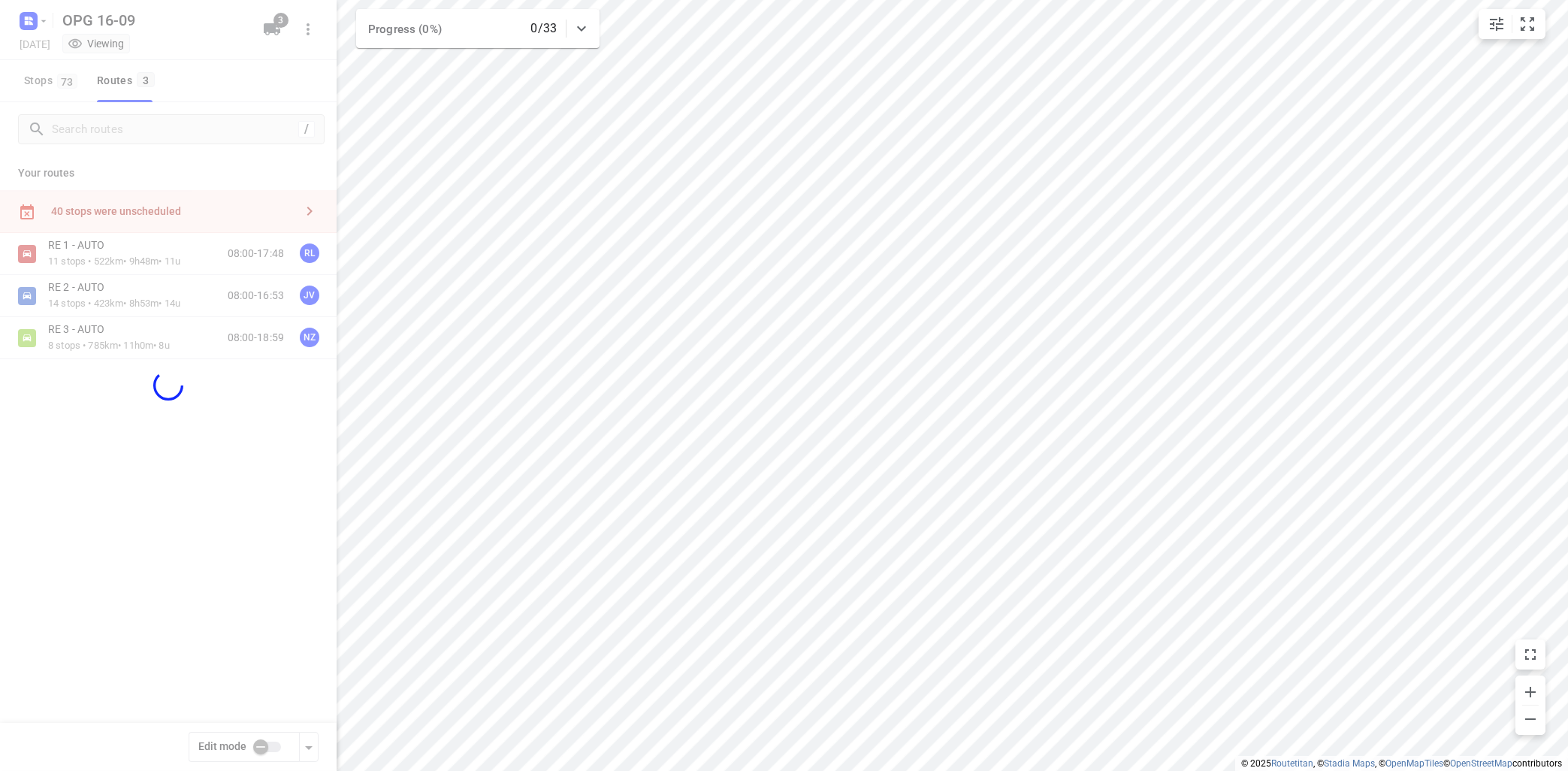
checkbox input "false"
